Goal: Information Seeking & Learning: Learn about a topic

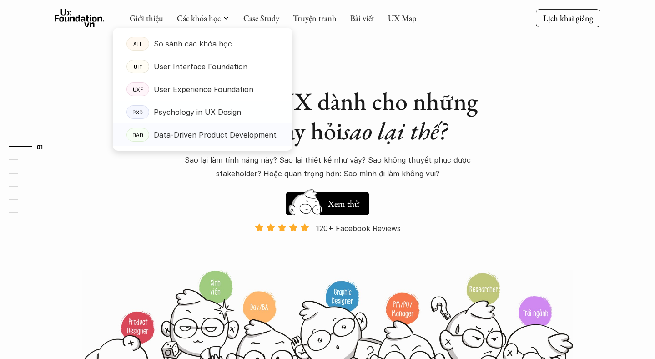
click at [198, 133] on p "Data-Driven Product Development" at bounding box center [215, 135] width 123 height 14
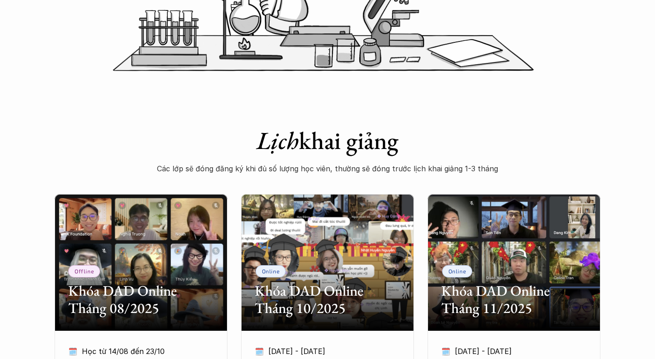
scroll to position [533, 0]
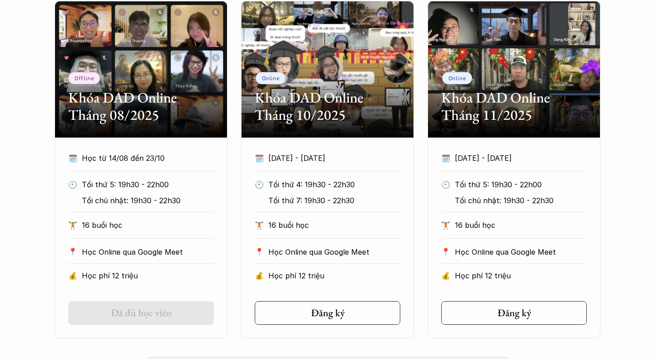
click at [152, 159] on p "Học từ 14/08 đến 23/10" at bounding box center [148, 158] width 132 height 14
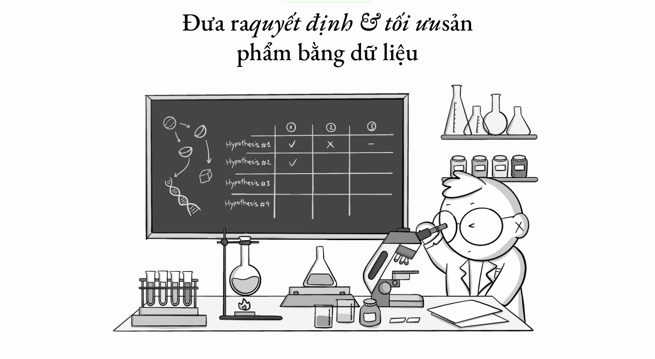
scroll to position [0, 0]
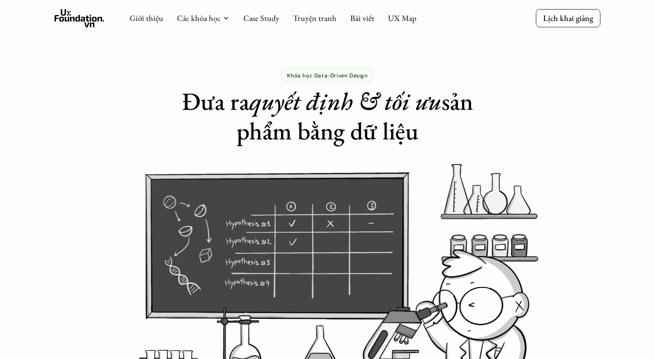
click at [386, 115] on h1 "Đưa ra quyết định & tối ưu sản phẩm bằng dữ liệu" at bounding box center [327, 115] width 341 height 59
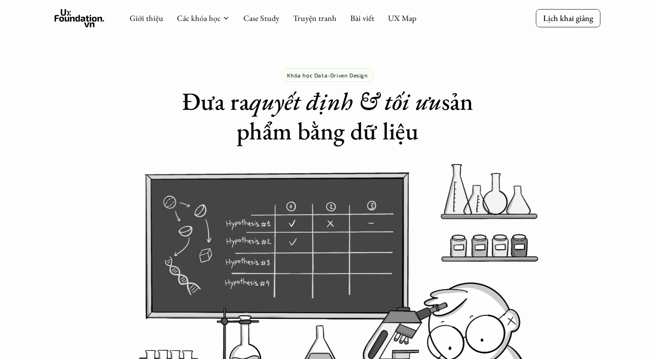
click at [386, 115] on h1 "Đưa ra quyết định & tối ưu sản phẩm bằng dữ liệu" at bounding box center [327, 115] width 341 height 59
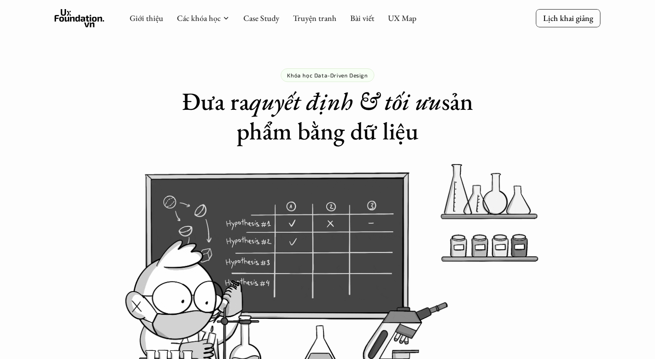
click at [386, 115] on h1 "Đưa ra quyết định & tối ưu sản phẩm bằng dữ liệu" at bounding box center [327, 115] width 341 height 59
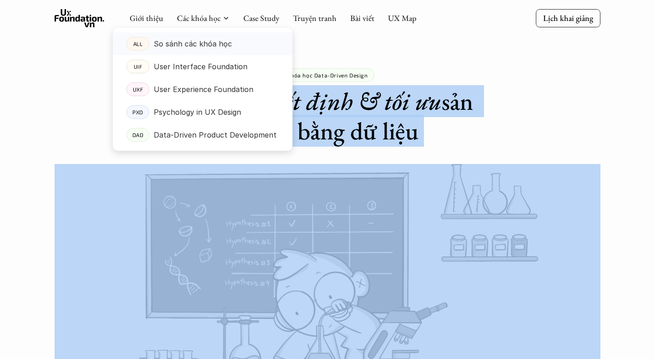
click at [205, 43] on p "So sánh các khóa học" at bounding box center [193, 44] width 78 height 14
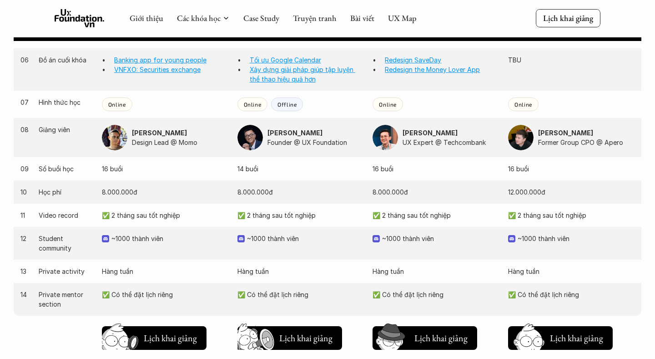
scroll to position [853, 0]
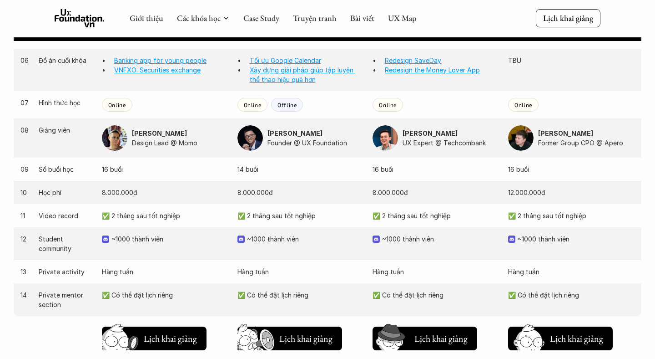
click at [526, 195] on p "12.000.000đ" at bounding box center [571, 193] width 127 height 10
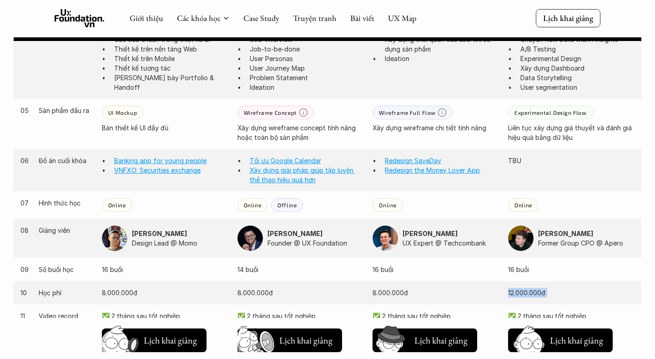
scroll to position [736, 0]
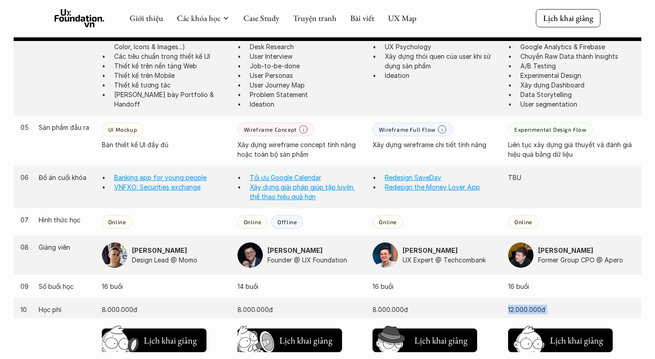
click at [552, 255] on p "Former Group CPO @ Apero" at bounding box center [586, 260] width 97 height 10
click at [567, 251] on strong "[PERSON_NAME]" at bounding box center [565, 250] width 55 height 8
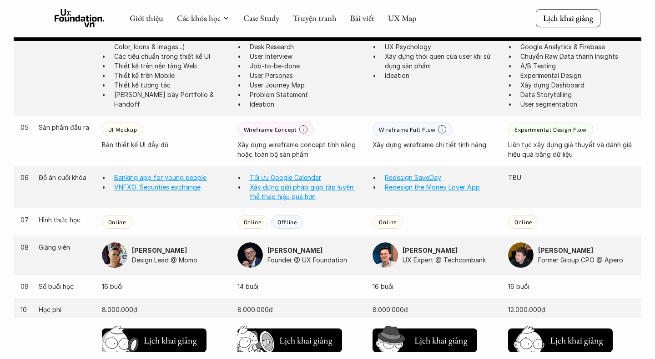
click at [567, 251] on strong "[PERSON_NAME]" at bounding box center [565, 250] width 55 height 8
click at [576, 262] on p "Former Group CPO @ Apero" at bounding box center [586, 260] width 97 height 10
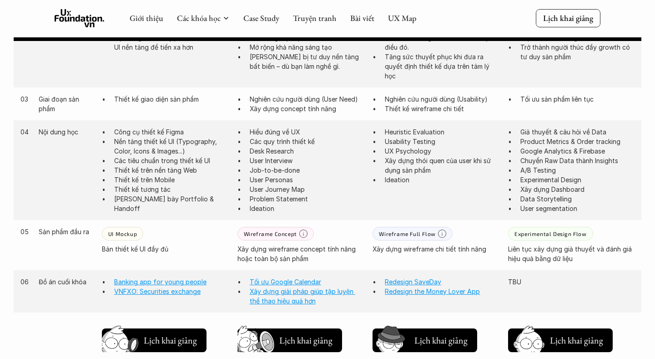
scroll to position [609, 0]
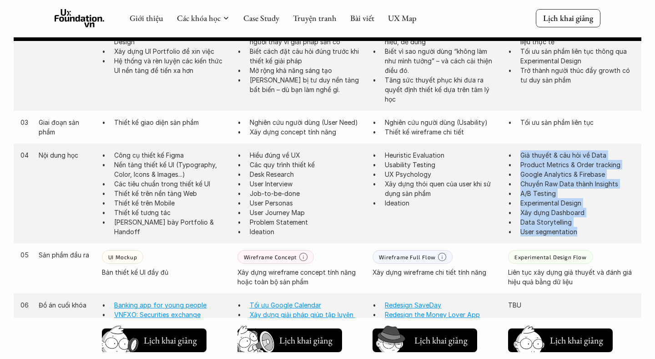
drag, startPoint x: 582, startPoint y: 229, endPoint x: 523, endPoint y: 153, distance: 96.7
click at [523, 153] on ul "Giả thuyết & câu hỏi về Data Product Metrics & Order tracking Google Analytics …" at bounding box center [571, 193] width 127 height 86
click at [549, 208] on p "Xây dựng Dashboard" at bounding box center [578, 213] width 114 height 10
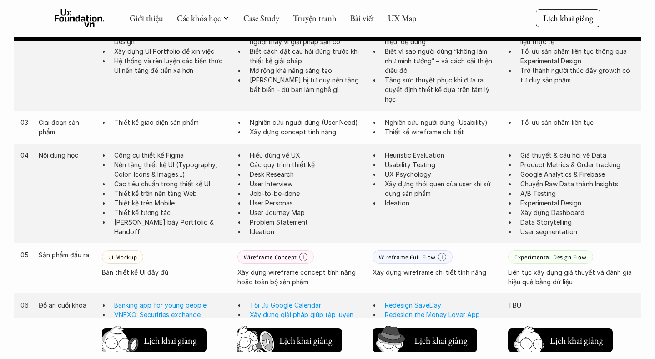
click at [527, 188] on p "Chuyển Raw Data thành Insights" at bounding box center [578, 184] width 114 height 10
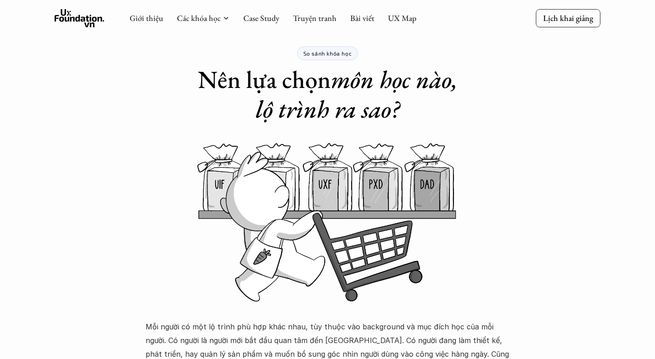
scroll to position [0, 0]
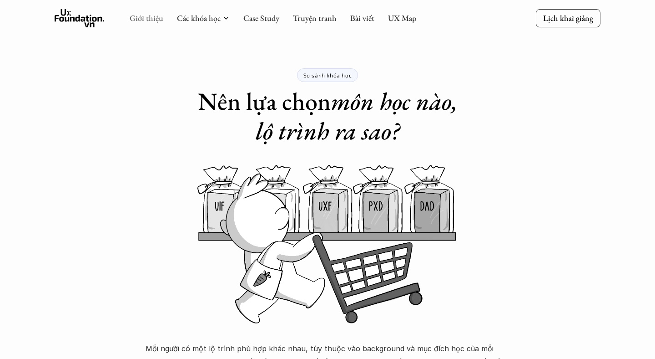
click at [144, 16] on link "Giới thiệu" at bounding box center [147, 18] width 34 height 10
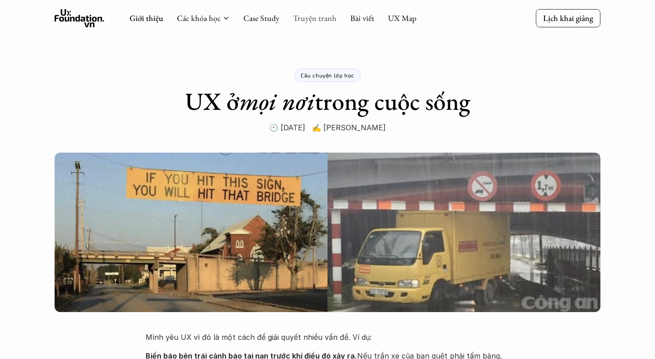
click at [300, 17] on link "Truyện tranh" at bounding box center [315, 18] width 44 height 10
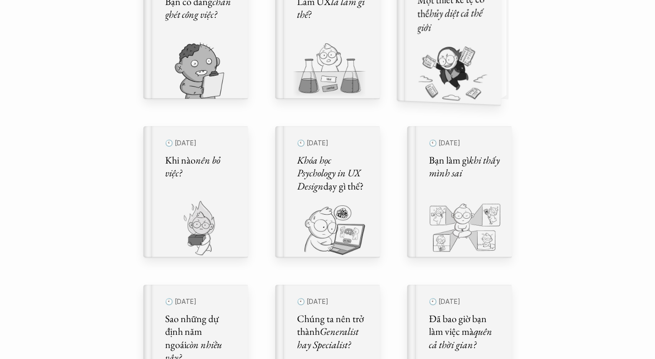
scroll to position [368, 0]
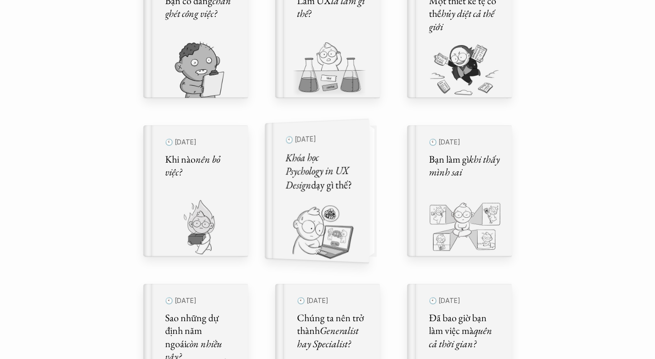
click at [353, 190] on h5 "Khóa học Psychology in UX Design dạy gì thế?" at bounding box center [322, 170] width 72 height 43
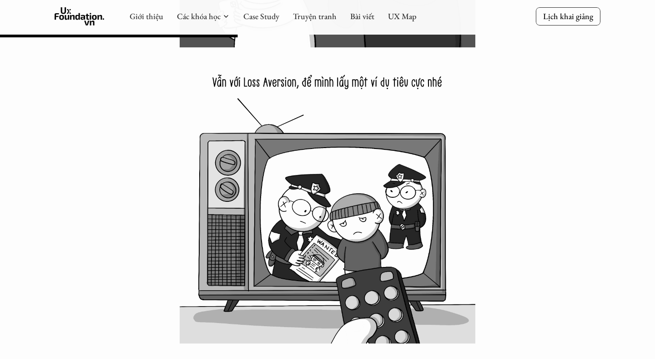
scroll to position [5329, 0]
